Goal: Task Accomplishment & Management: Use online tool/utility

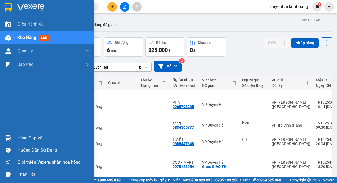
click at [23, 138] on div "Hàng sắp về" at bounding box center [53, 138] width 72 height 8
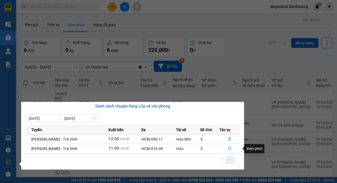
click at [229, 148] on icon "file-done" at bounding box center [230, 148] width 4 height 4
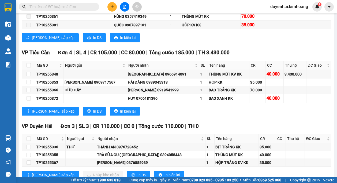
scroll to position [590, 0]
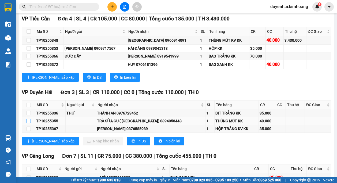
click at [28, 122] on input "checkbox" at bounding box center [29, 121] width 4 height 4
checkbox input "true"
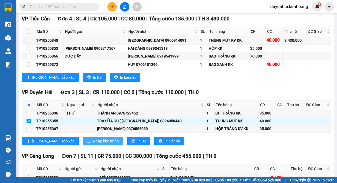
click at [93, 142] on span "Nhập kho nhận" at bounding box center [106, 141] width 26 height 6
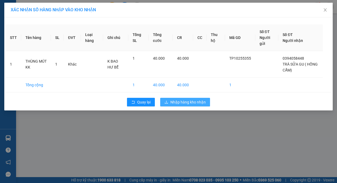
click at [199, 100] on span "Nhập hàng kho nhận" at bounding box center [188, 102] width 35 height 6
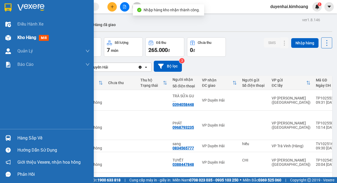
click at [25, 39] on span "Kho hàng" at bounding box center [26, 37] width 19 height 5
